Goal: Navigation & Orientation: Find specific page/section

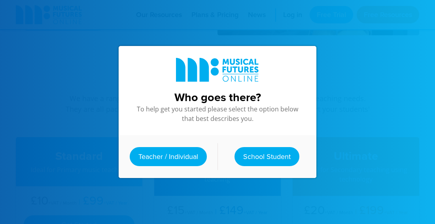
scroll to position [1286, 0]
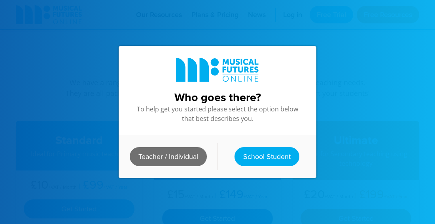
click at [188, 151] on link "Teacher / Individual" at bounding box center [168, 156] width 77 height 19
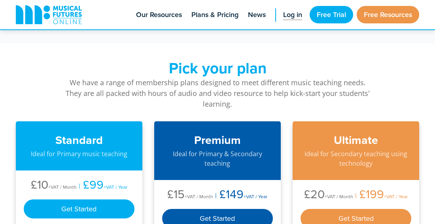
click at [290, 7] on link "Log in" at bounding box center [292, 14] width 27 height 29
